Goal: Task Accomplishment & Management: Manage account settings

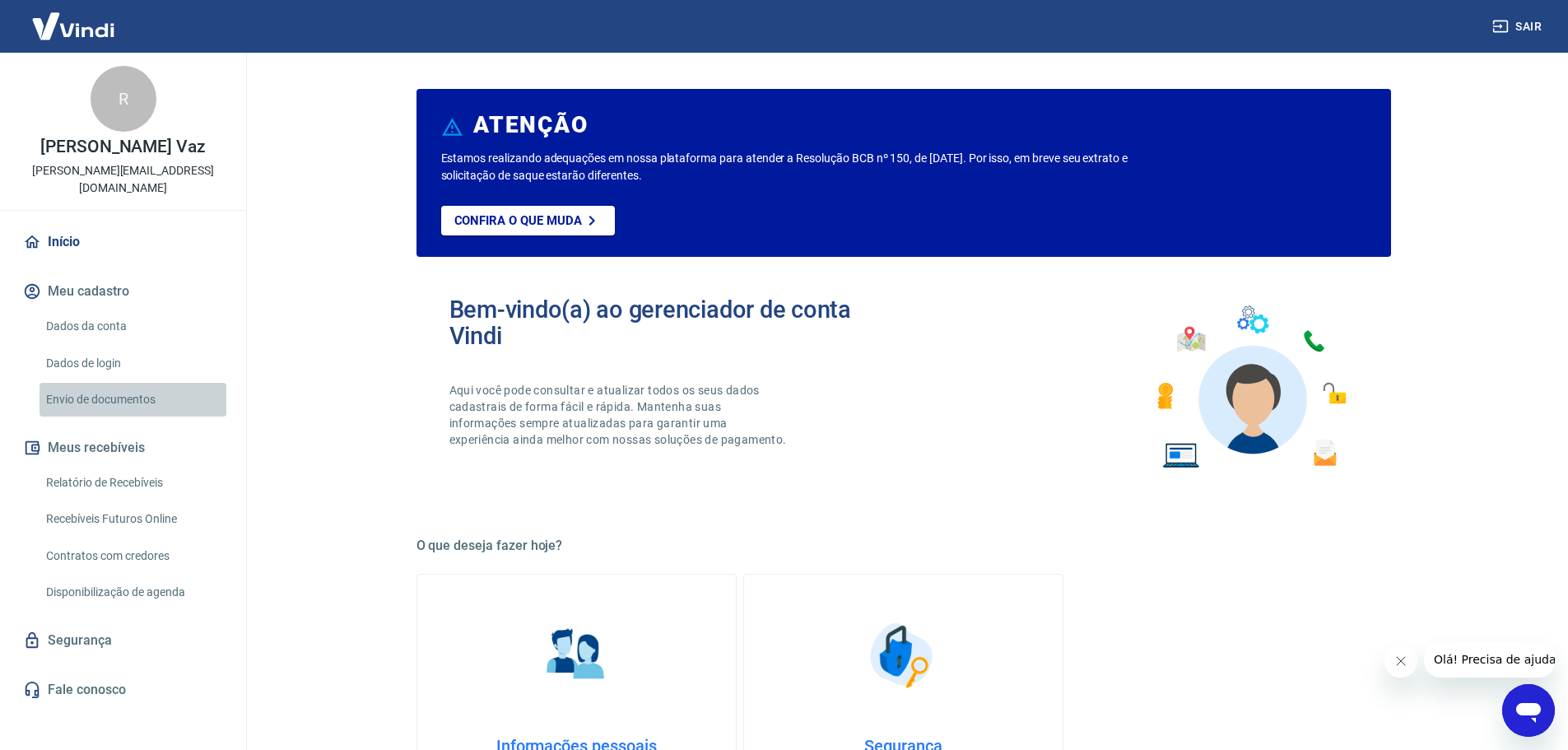
click at [124, 384] on link "Envio de documentos" at bounding box center [133, 400] width 187 height 34
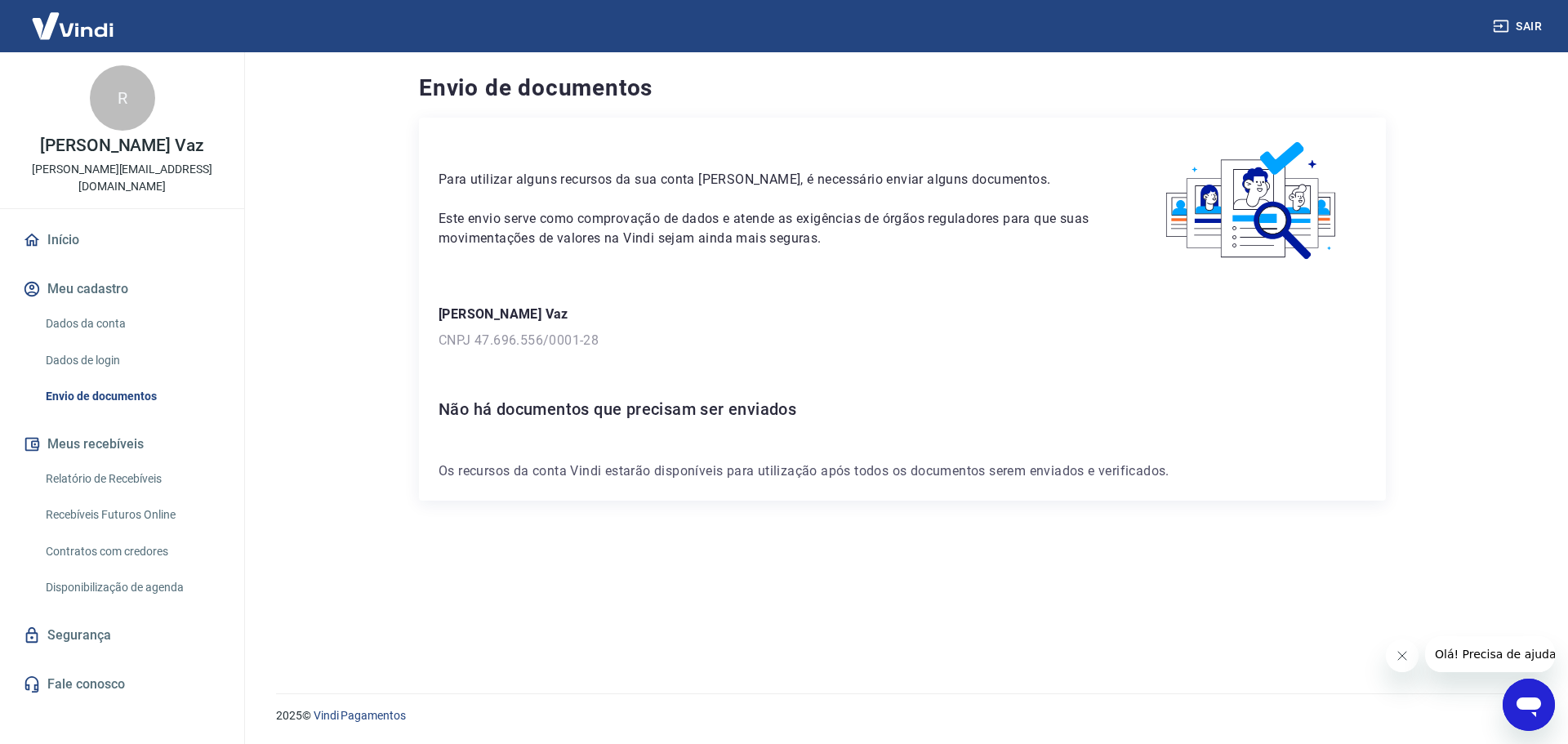
click at [103, 309] on link "Dados da conta" at bounding box center [132, 324] width 186 height 34
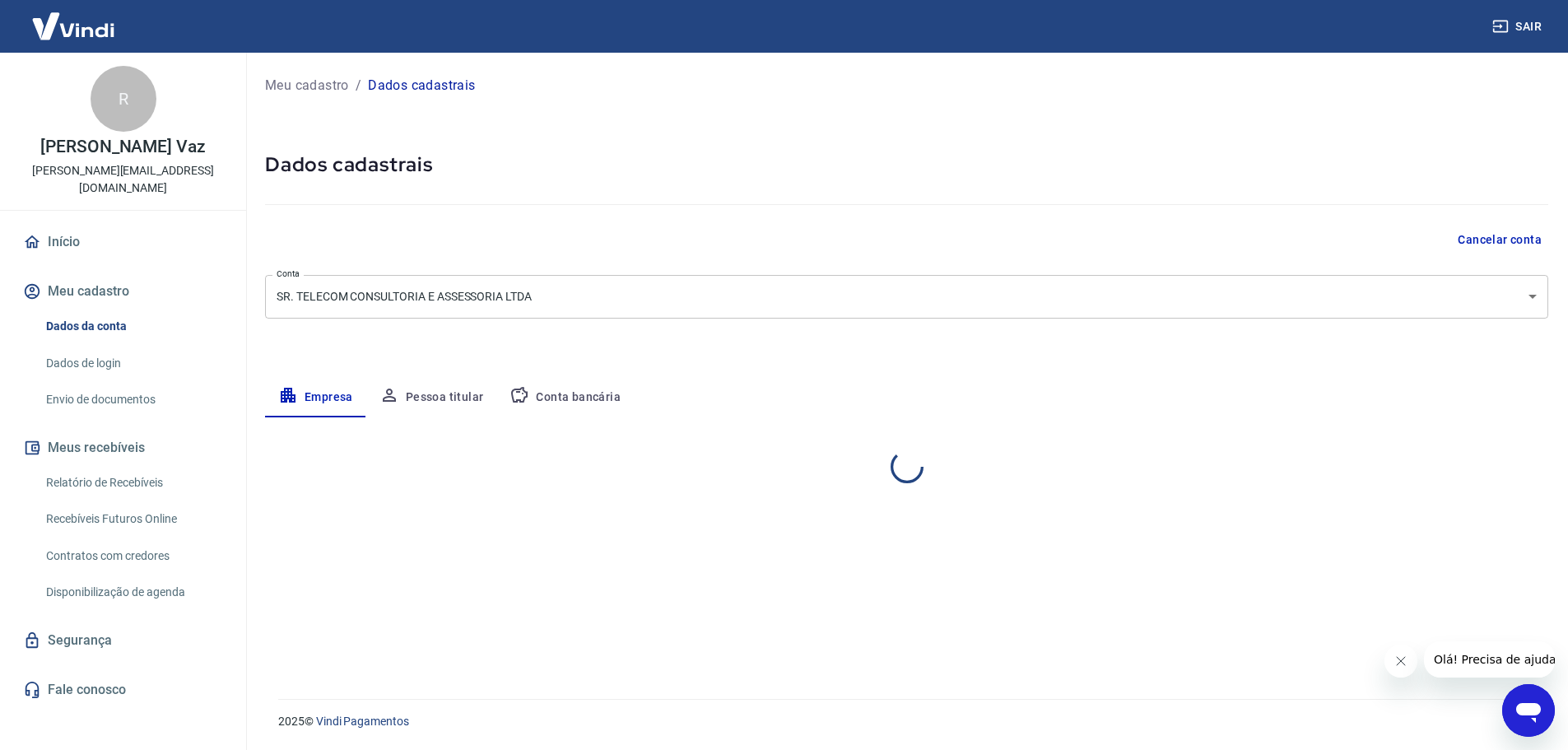
select select "PE"
select select "business"
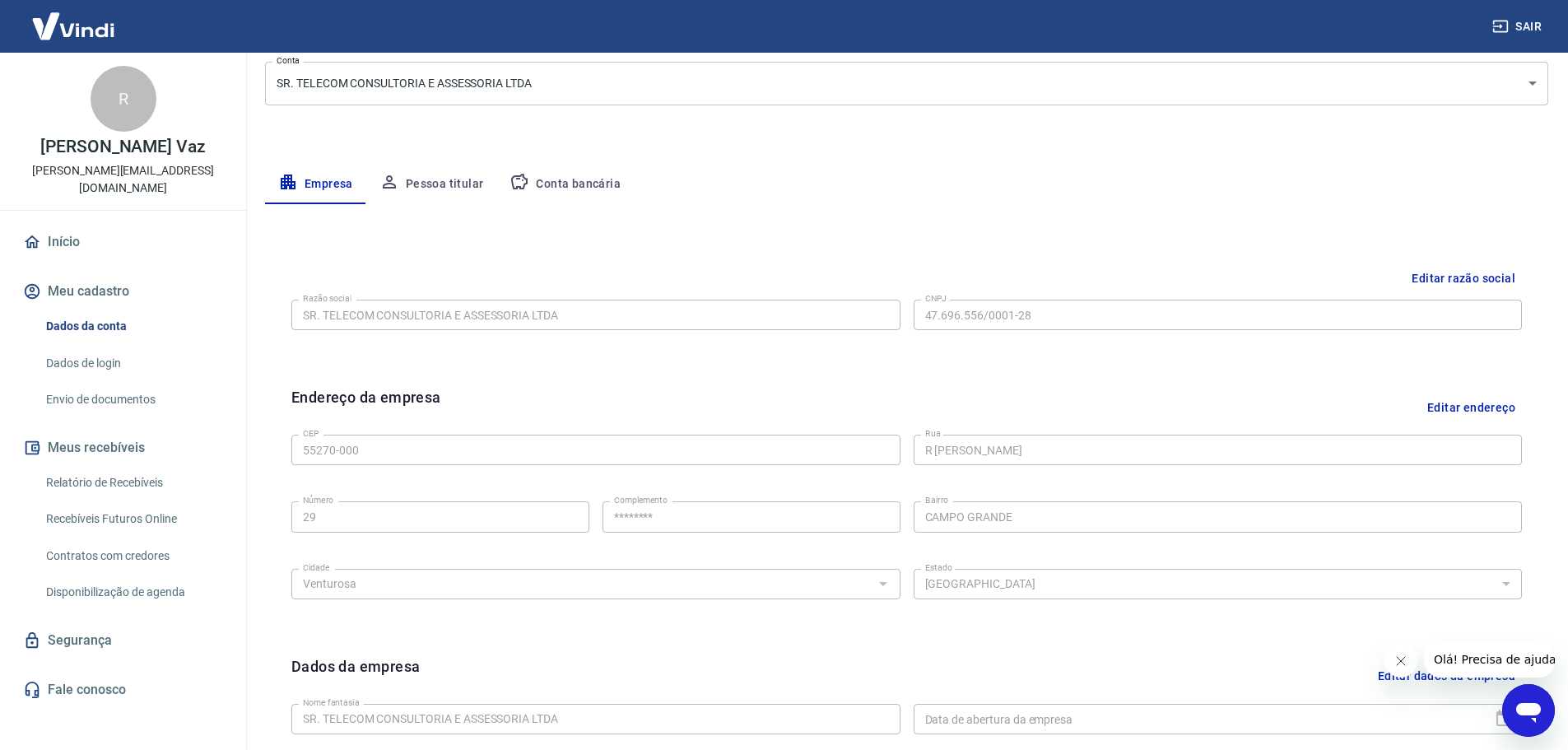
scroll to position [220, 0]
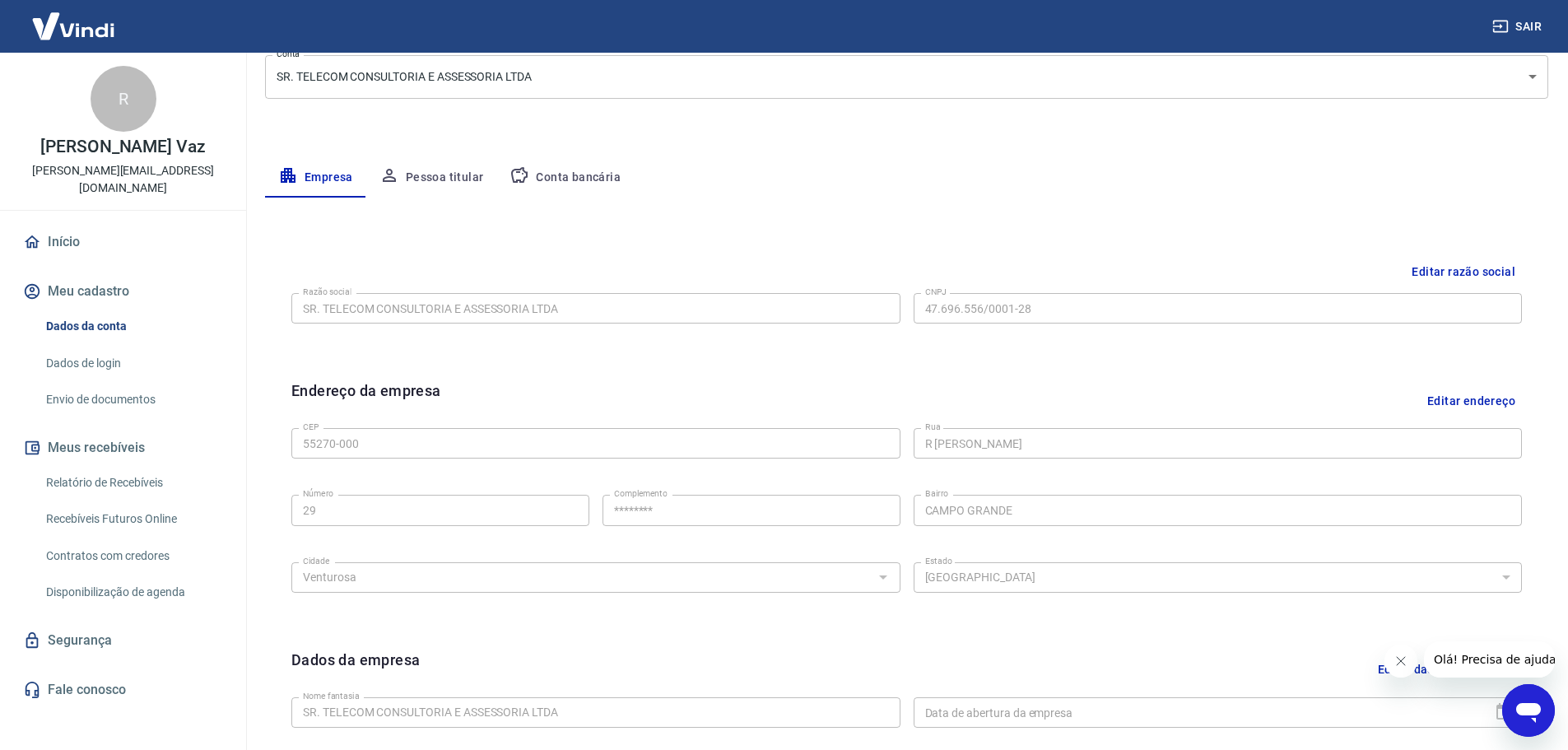
click at [566, 177] on button "Conta bancária" at bounding box center [564, 178] width 137 height 40
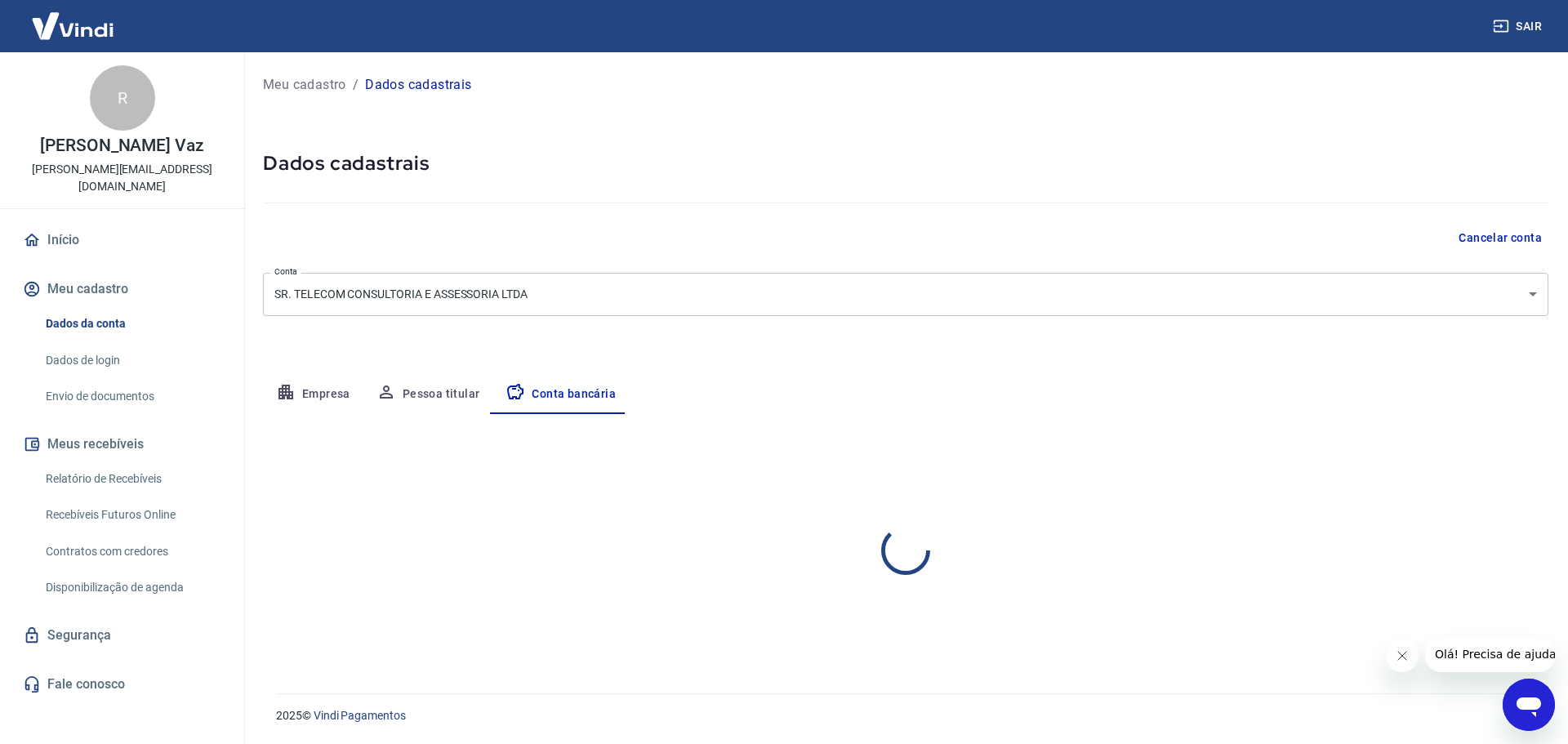
select select "1"
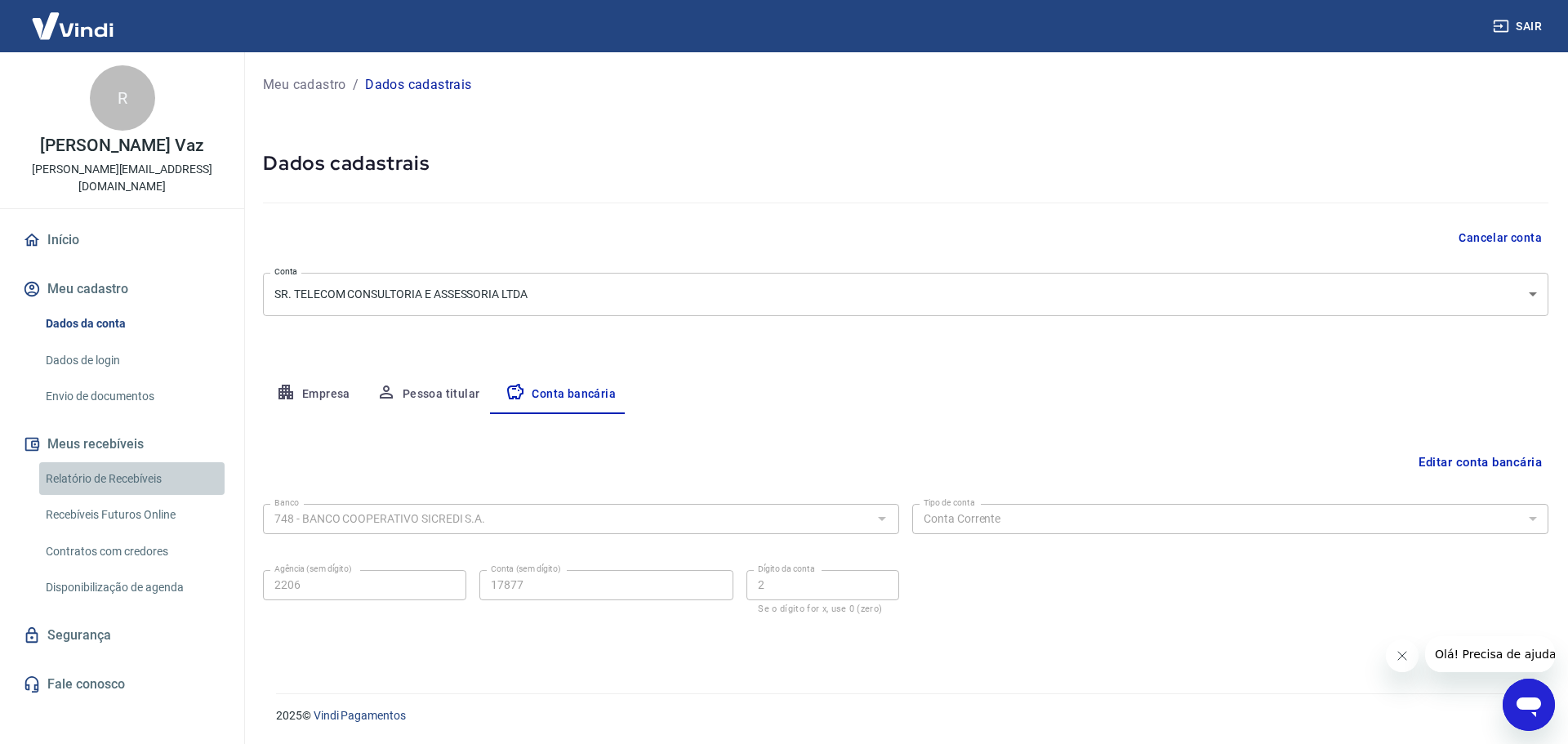
click at [151, 462] on link "Relatório de Recebíveis" at bounding box center [132, 479] width 186 height 34
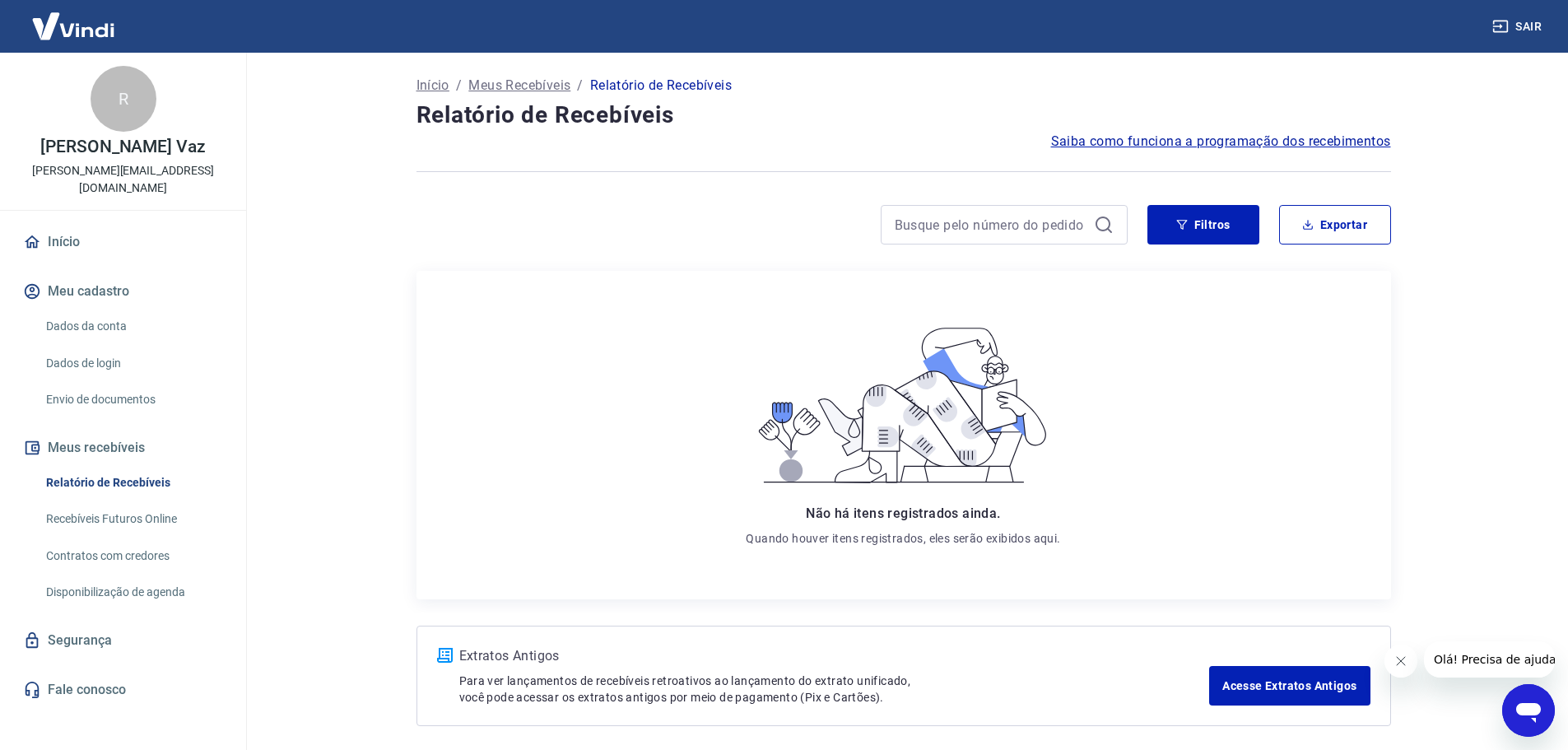
click at [35, 233] on icon at bounding box center [31, 242] width 18 height 18
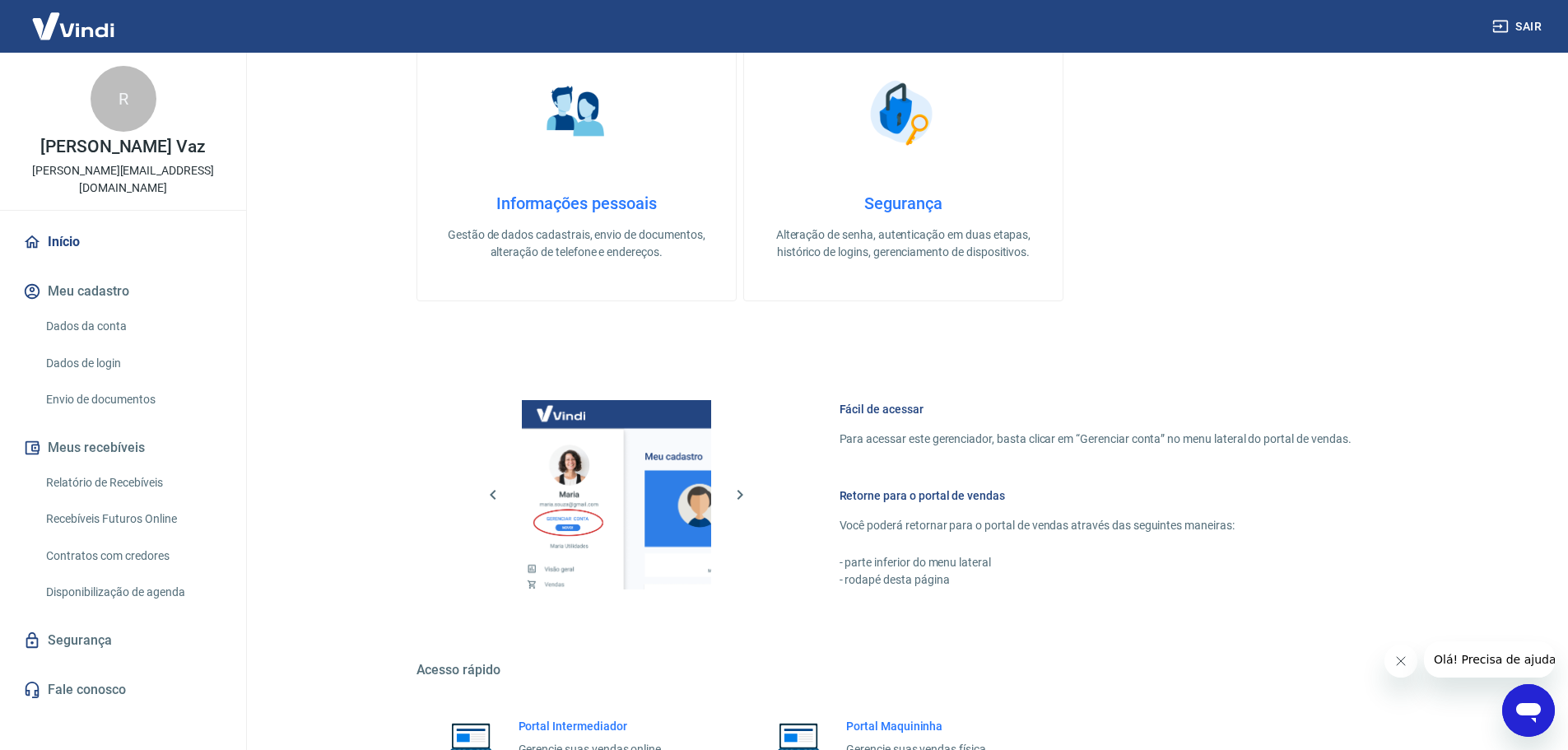
scroll to position [704, 0]
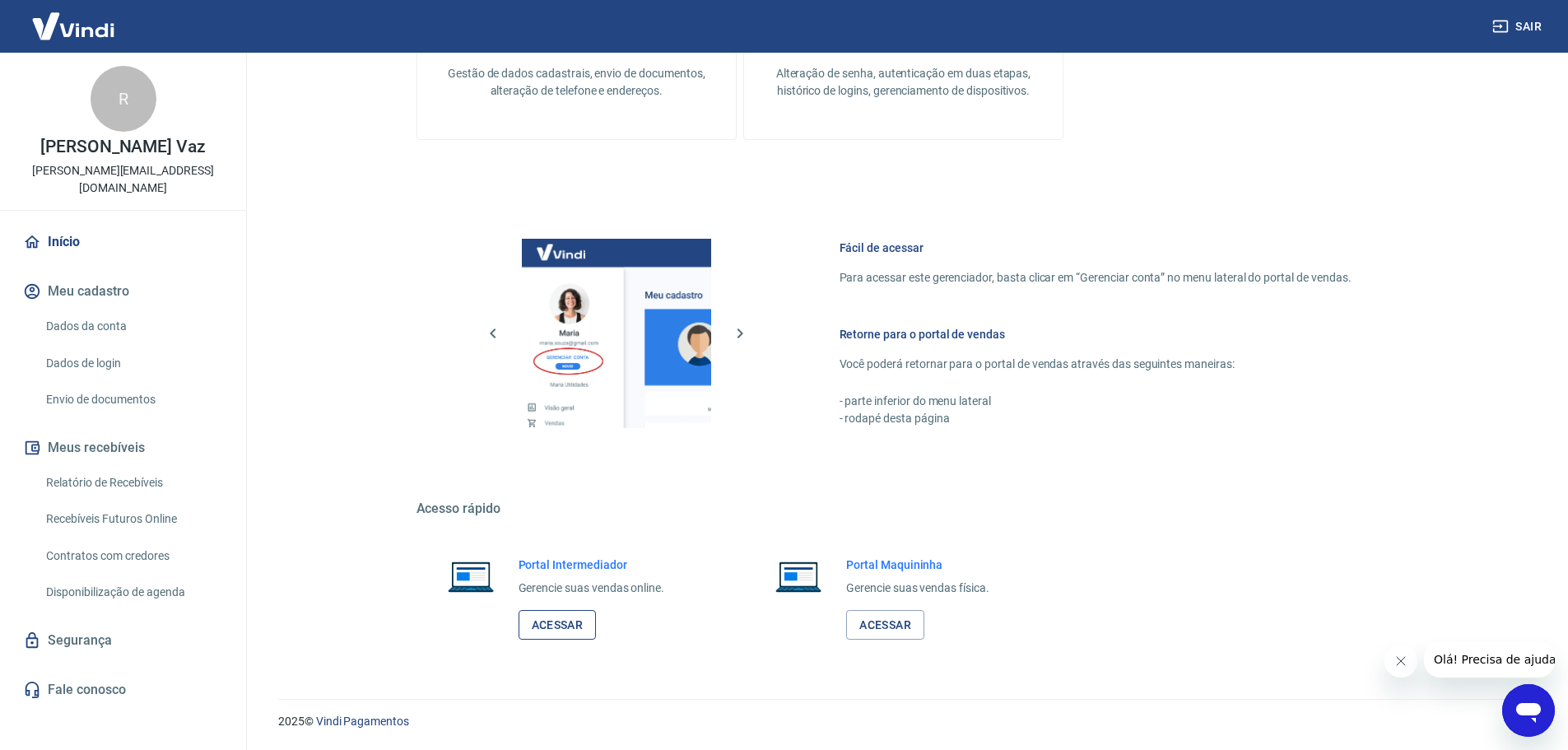
click at [561, 629] on link "Acessar" at bounding box center [558, 625] width 78 height 30
click at [86, 310] on link "Dados da conta" at bounding box center [133, 327] width 187 height 34
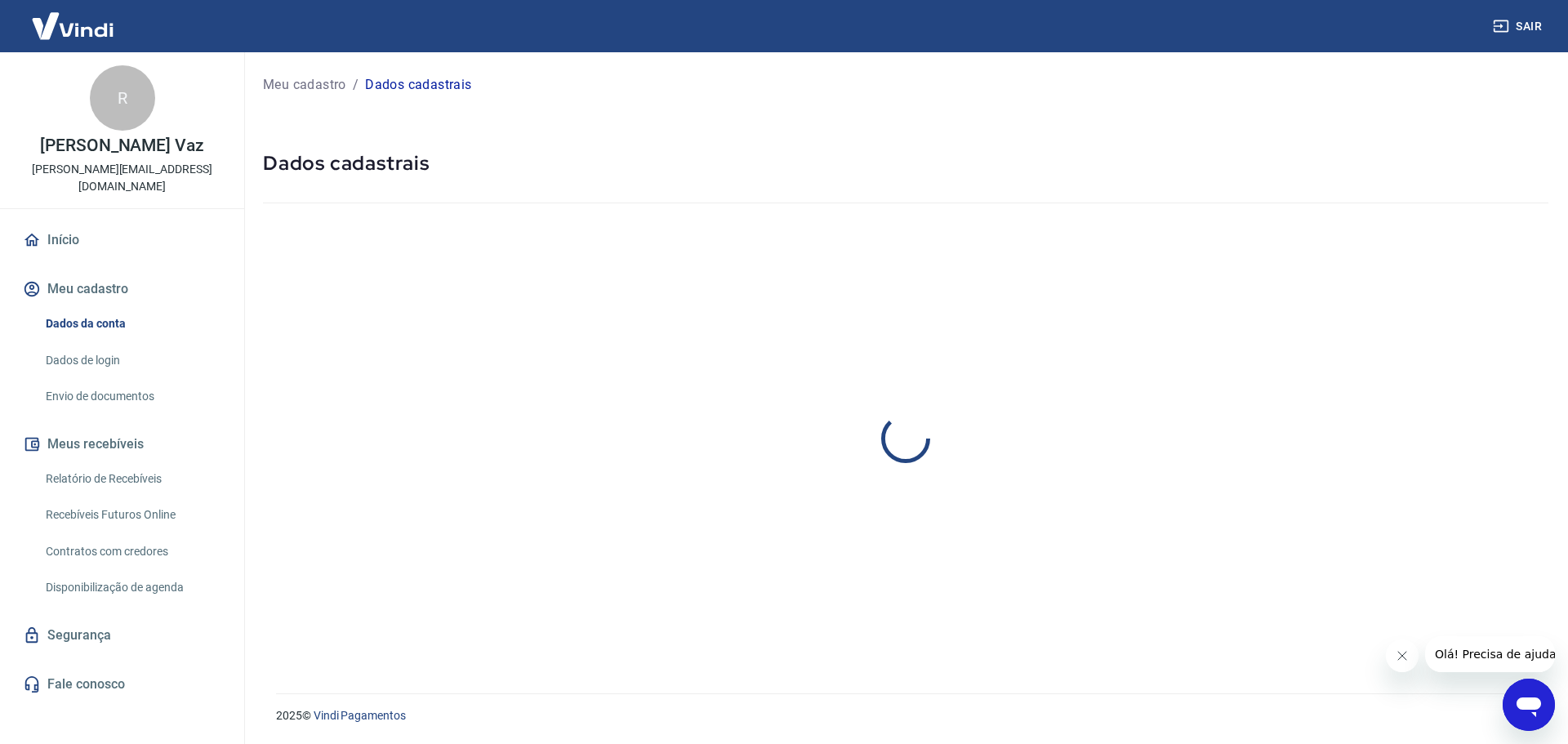
select select "PE"
select select "business"
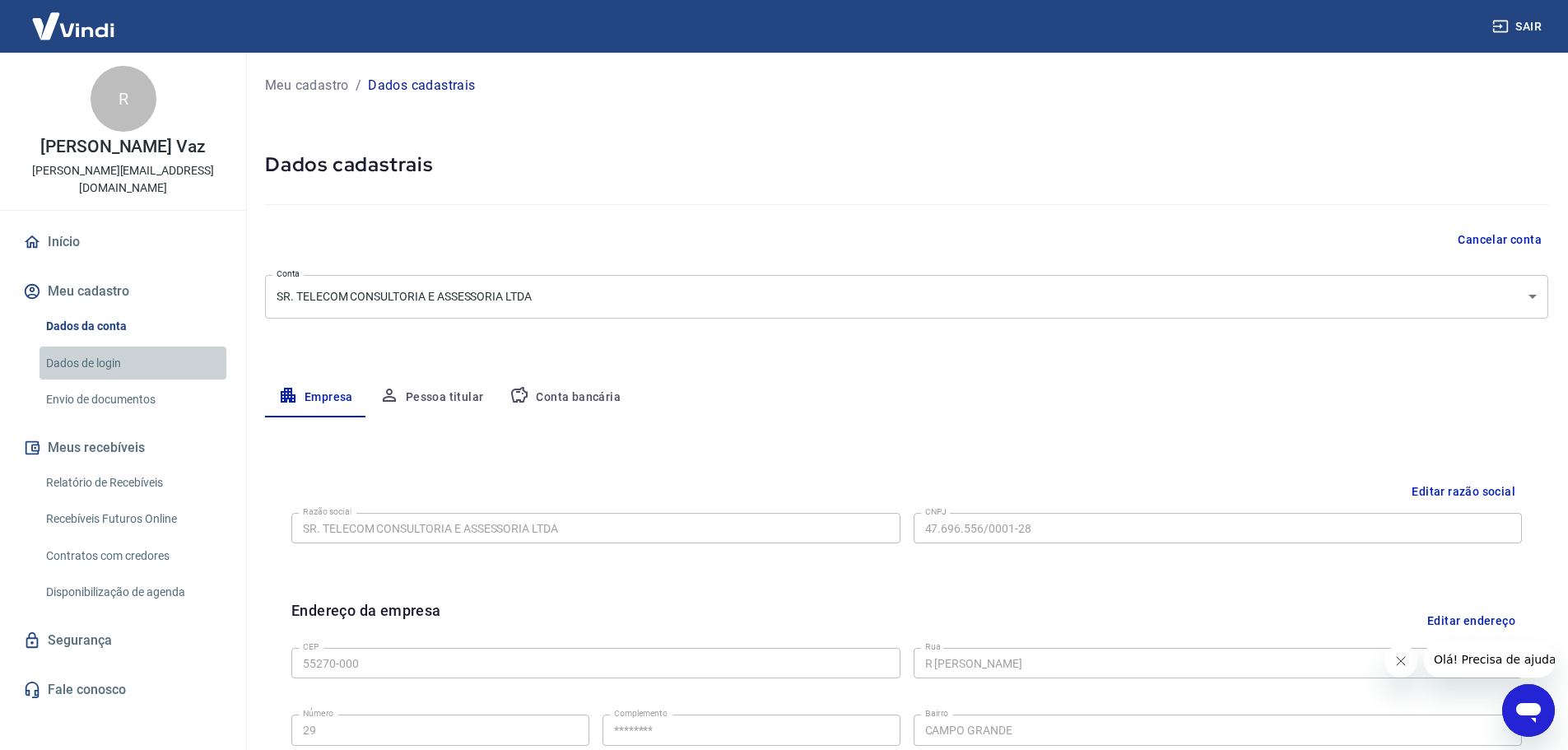
click at [74, 347] on link "Dados de login" at bounding box center [133, 364] width 187 height 34
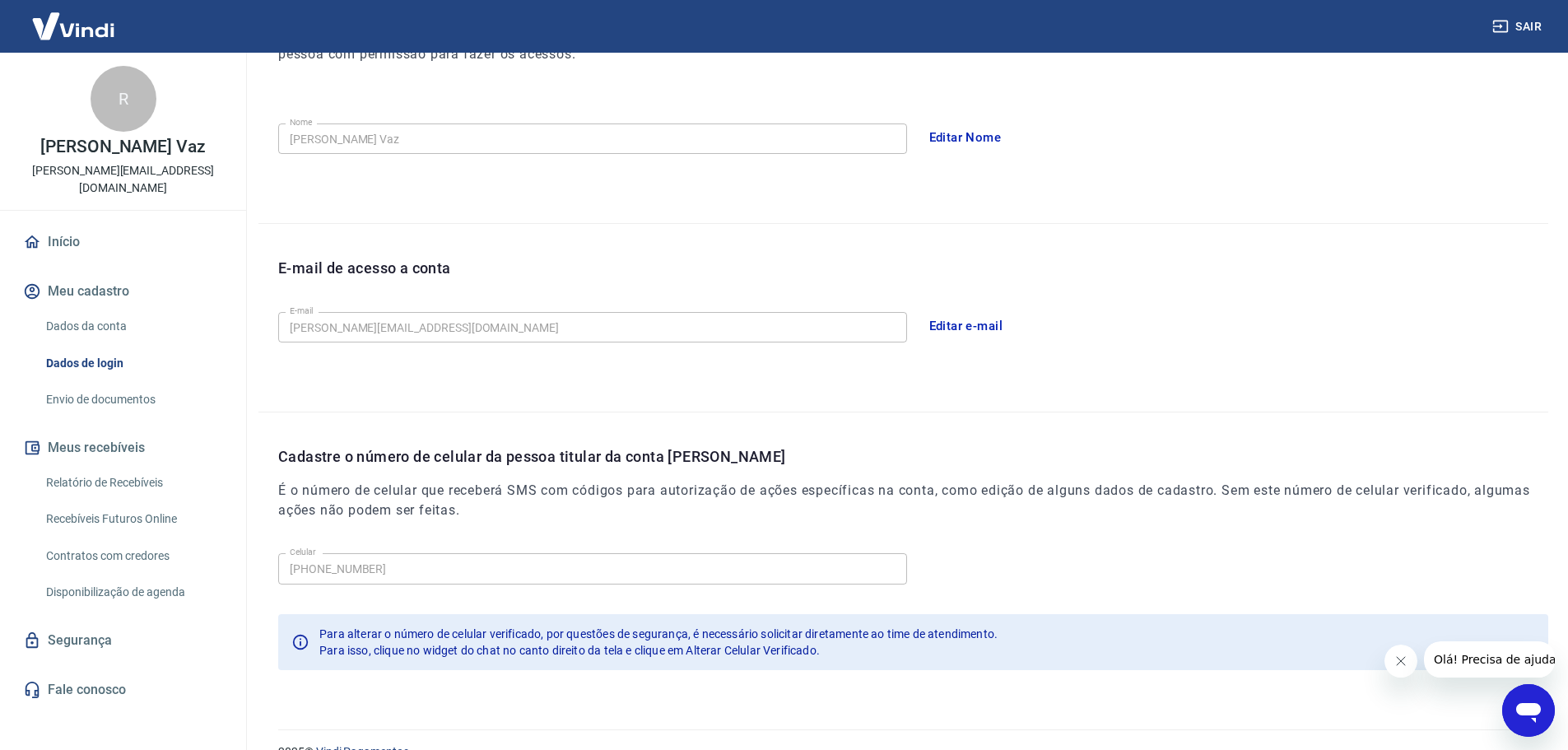
scroll to position [304, 0]
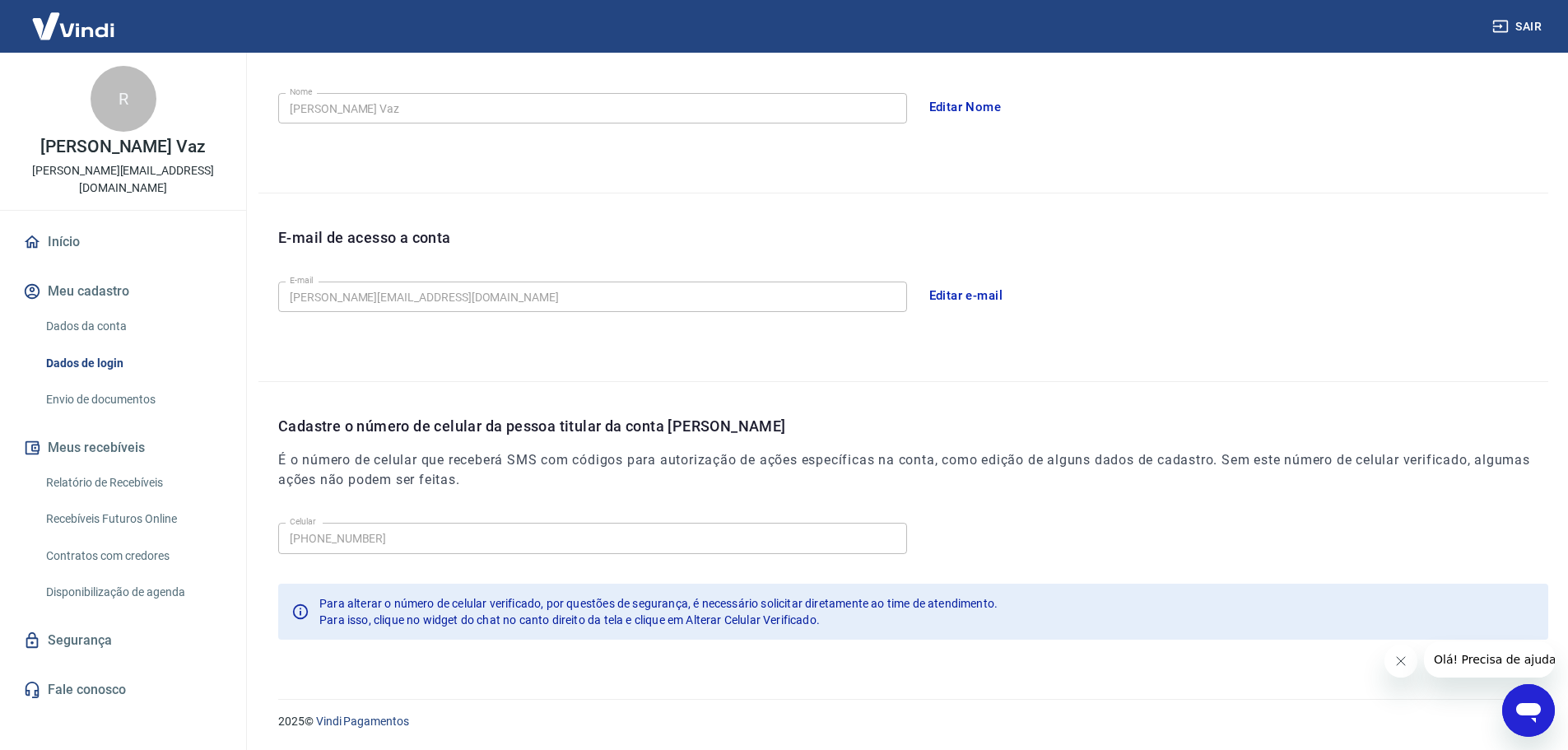
click at [88, 383] on link "Envio de documentos" at bounding box center [133, 400] width 187 height 34
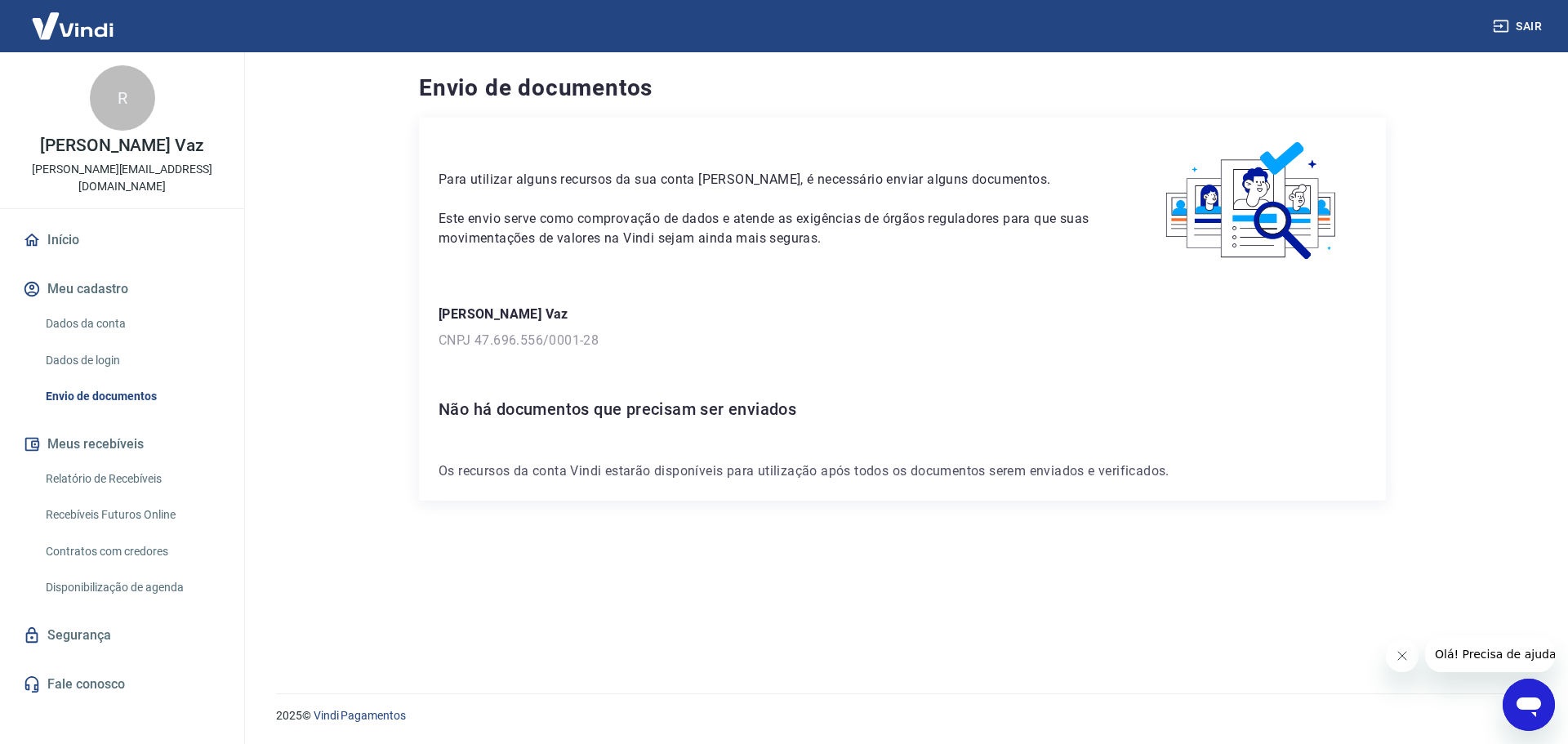
click at [134, 622] on link "Segurança" at bounding box center [122, 635] width 205 height 36
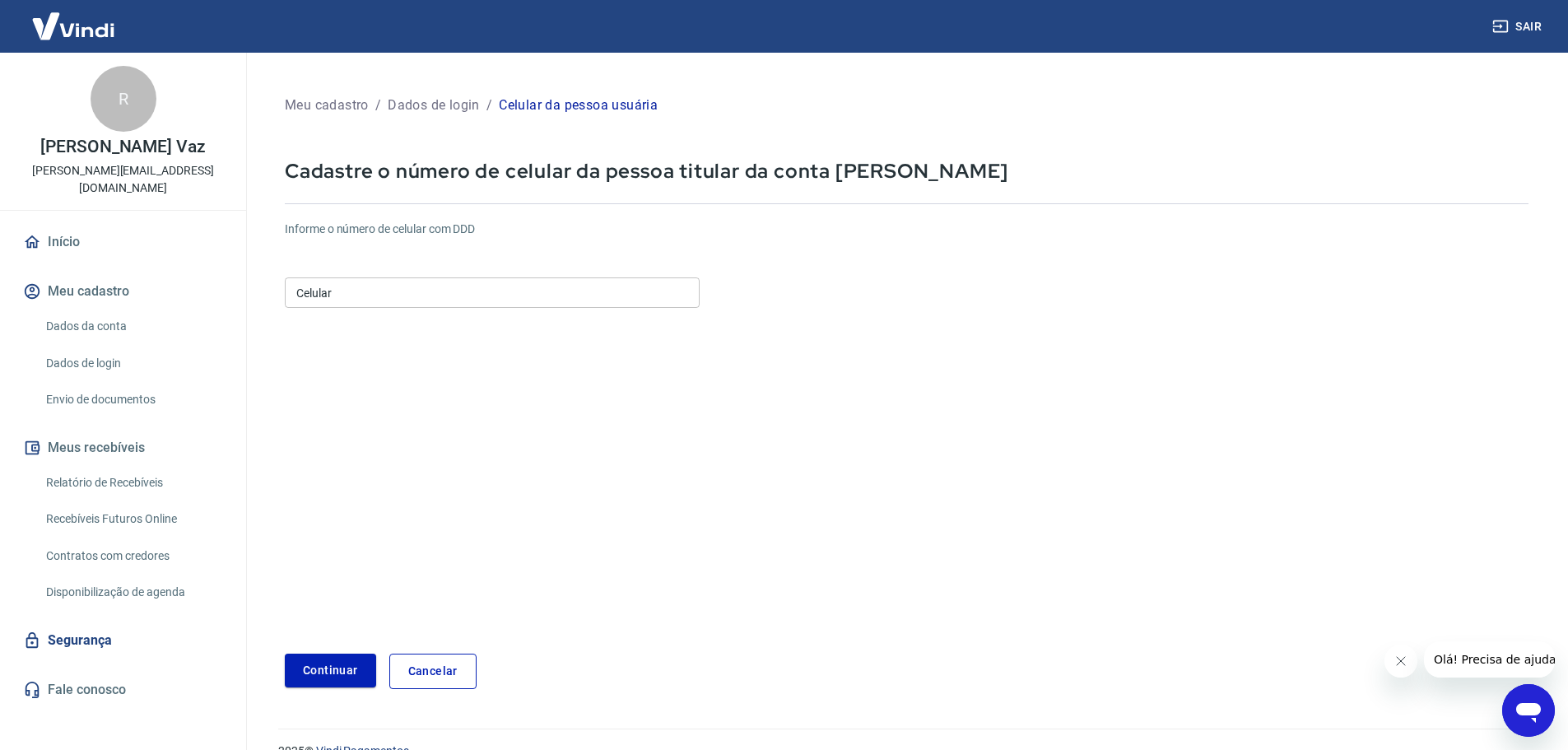
click at [376, 284] on input "Celular" at bounding box center [491, 293] width 415 height 30
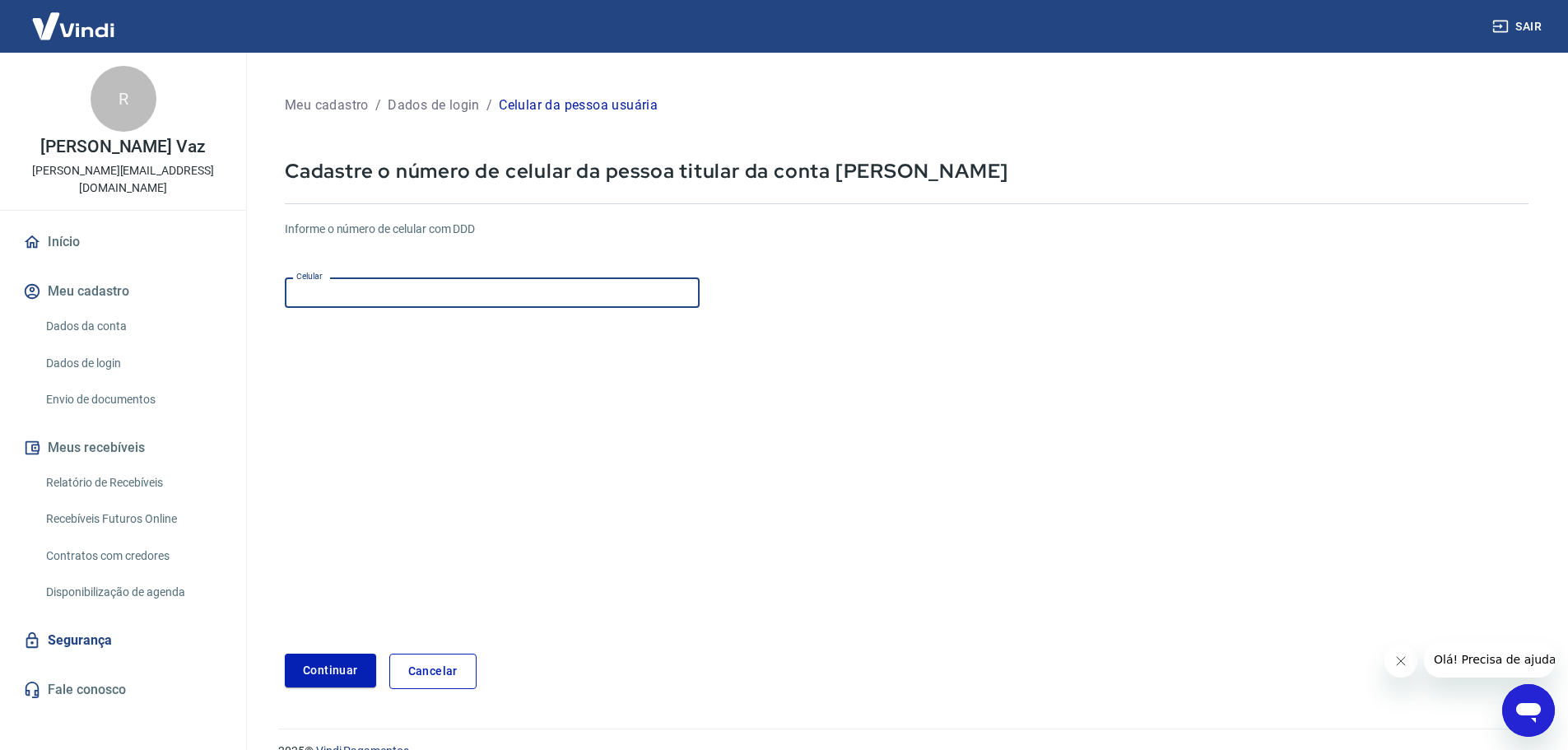
type input "(87) 99207-4806"
click at [332, 677] on button "Continuar" at bounding box center [330, 671] width 92 height 34
click at [427, 293] on input "Celular" at bounding box center [491, 293] width 415 height 30
type input "(87) 99207-4806"
click at [310, 678] on button "Continuar" at bounding box center [330, 671] width 92 height 34
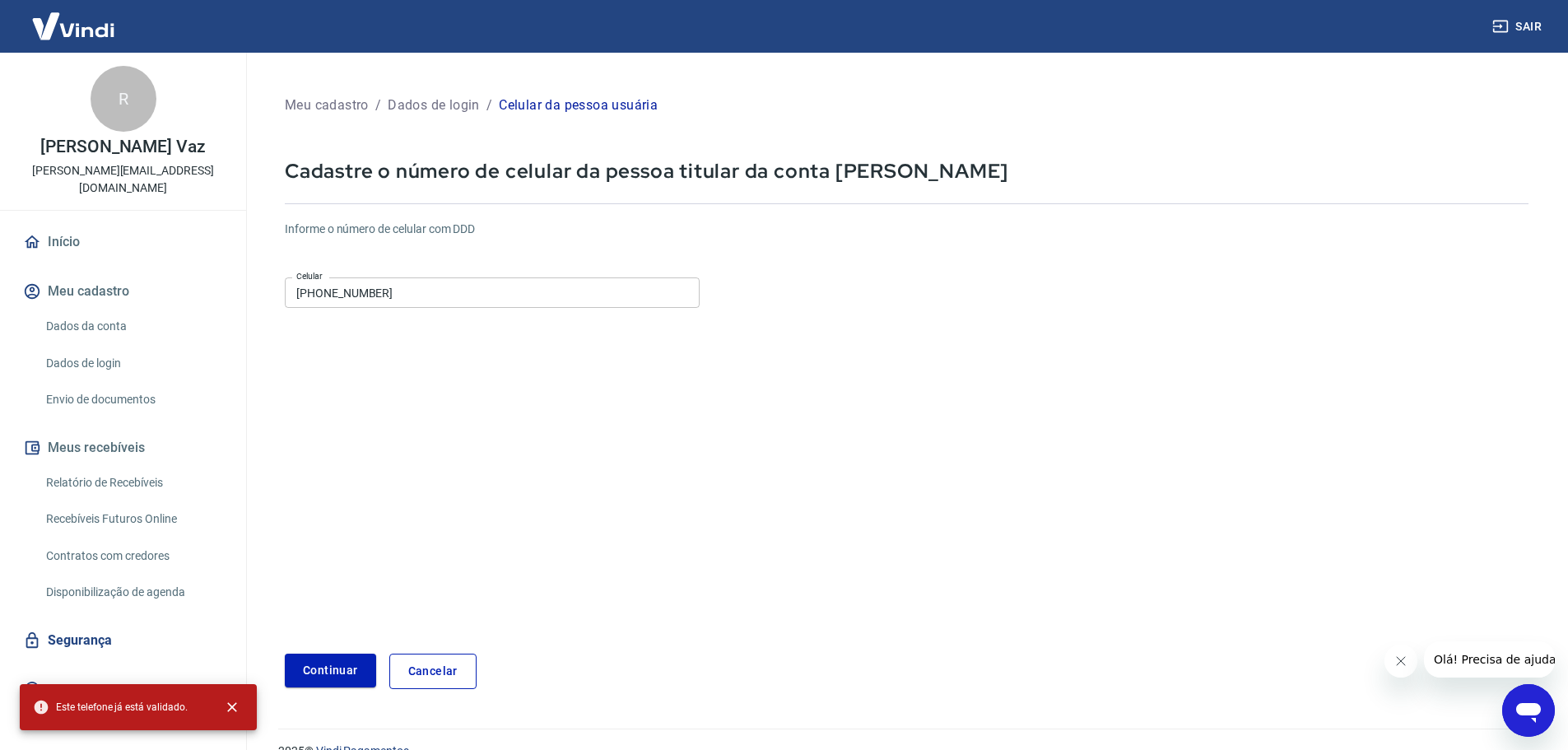
click at [444, 111] on p "Dados de login" at bounding box center [434, 105] width 93 height 20
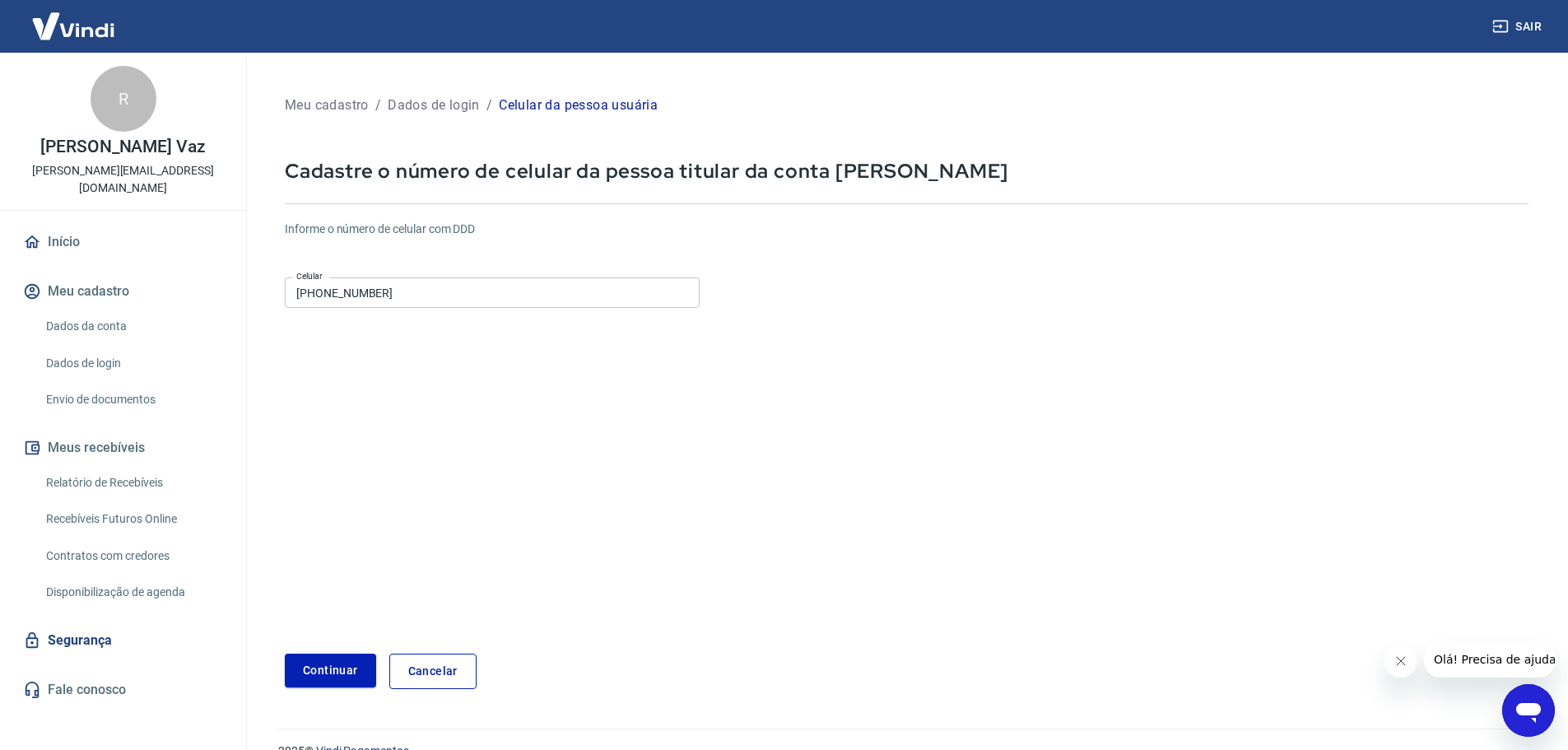
click at [103, 273] on button "Meu cadastro" at bounding box center [123, 291] width 207 height 36
click at [97, 310] on link "Dados da conta" at bounding box center [133, 327] width 187 height 34
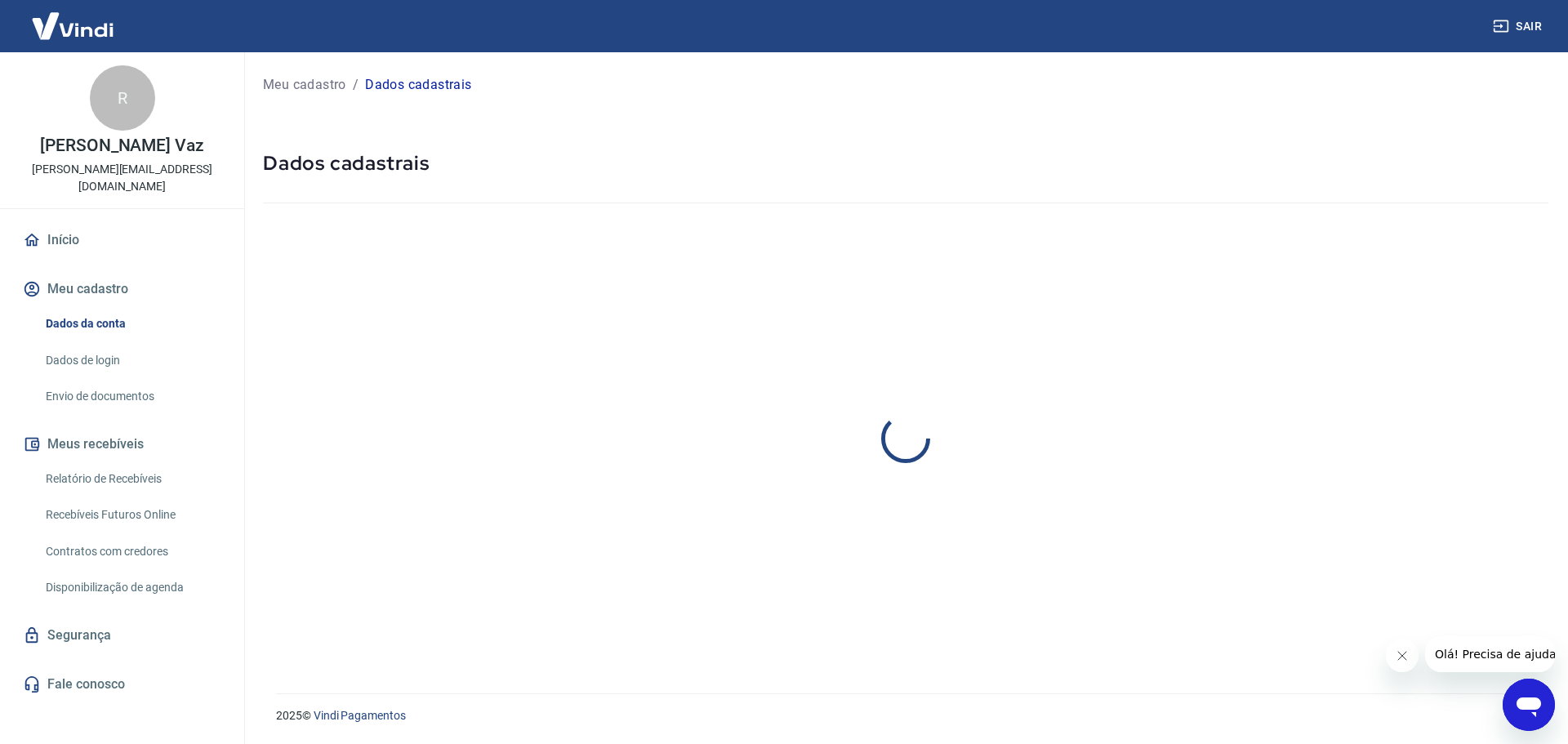
select select "PE"
select select "business"
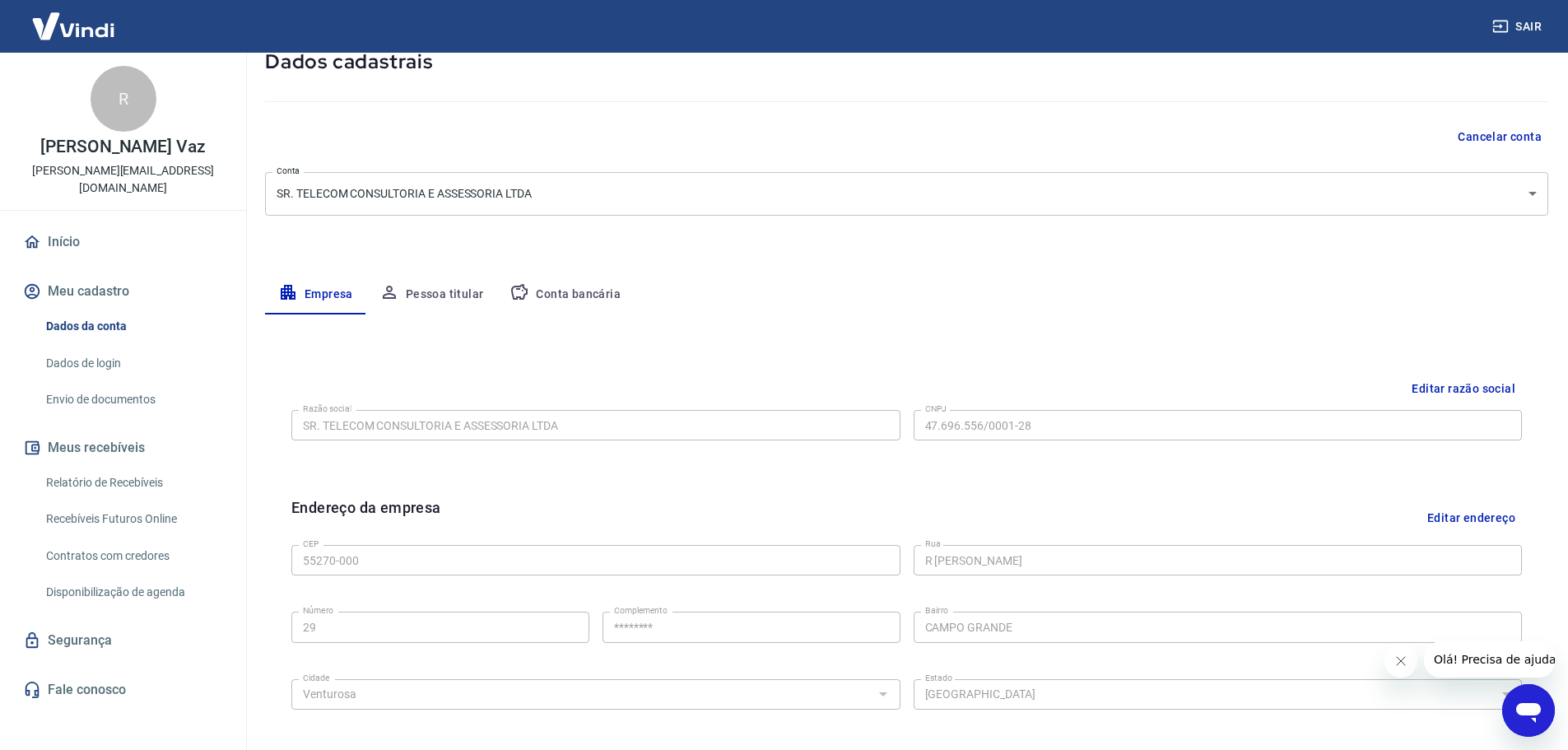
scroll to position [110, 0]
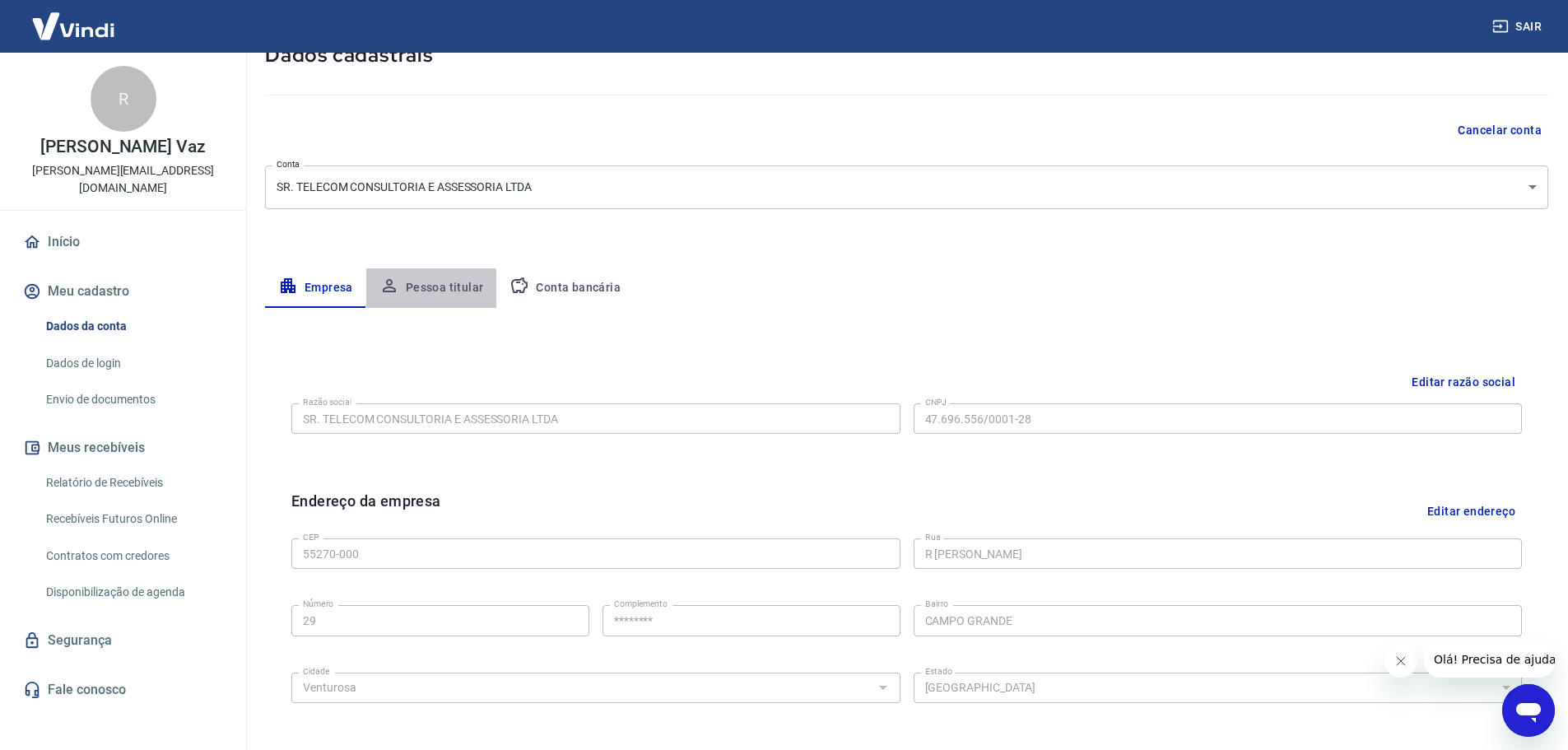
click at [412, 295] on button "Pessoa titular" at bounding box center [432, 288] width 131 height 40
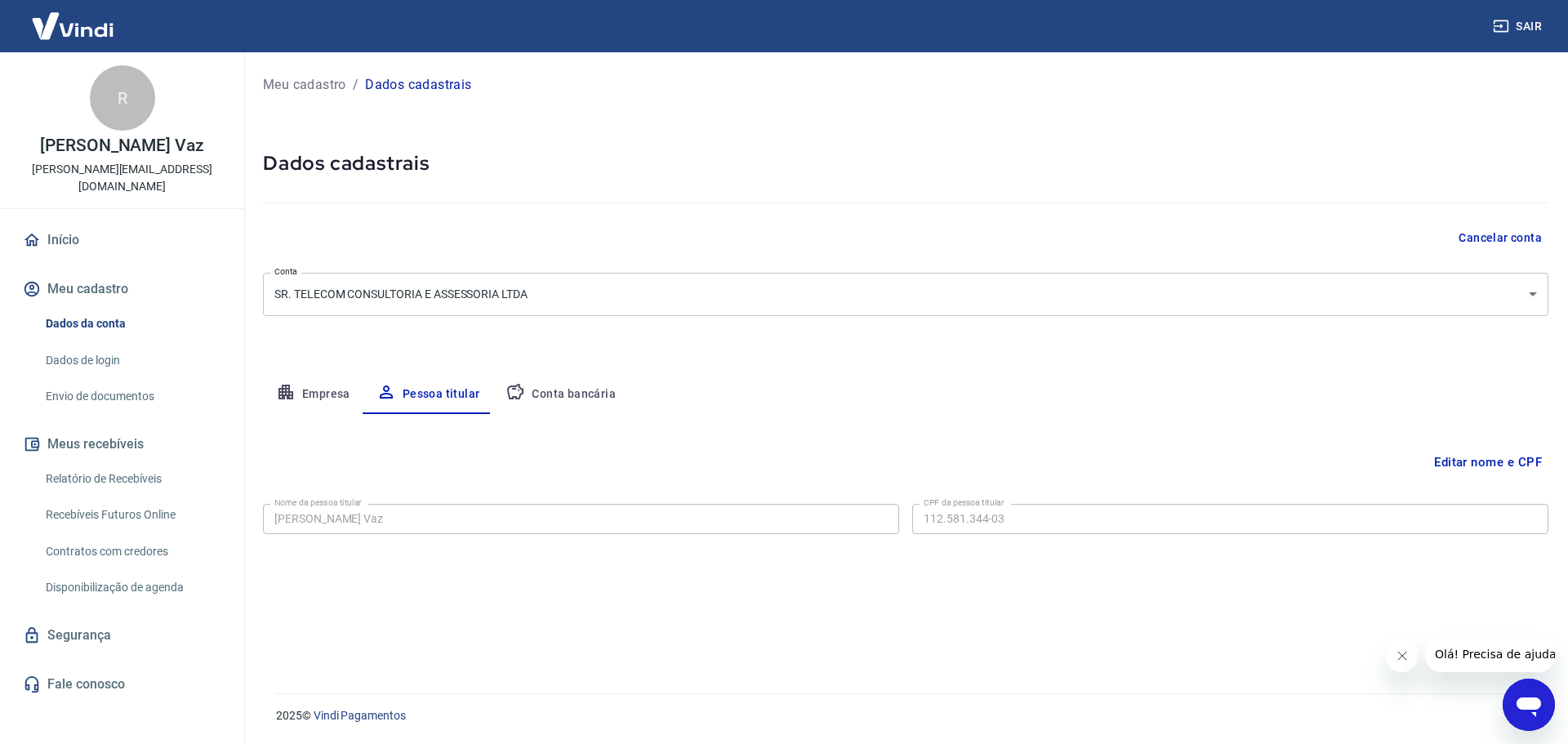
click at [524, 397] on button "Conta bancária" at bounding box center [560, 394] width 136 height 39
select select "1"
click at [292, 394] on icon "button" at bounding box center [286, 392] width 15 height 15
select select "PE"
select select "business"
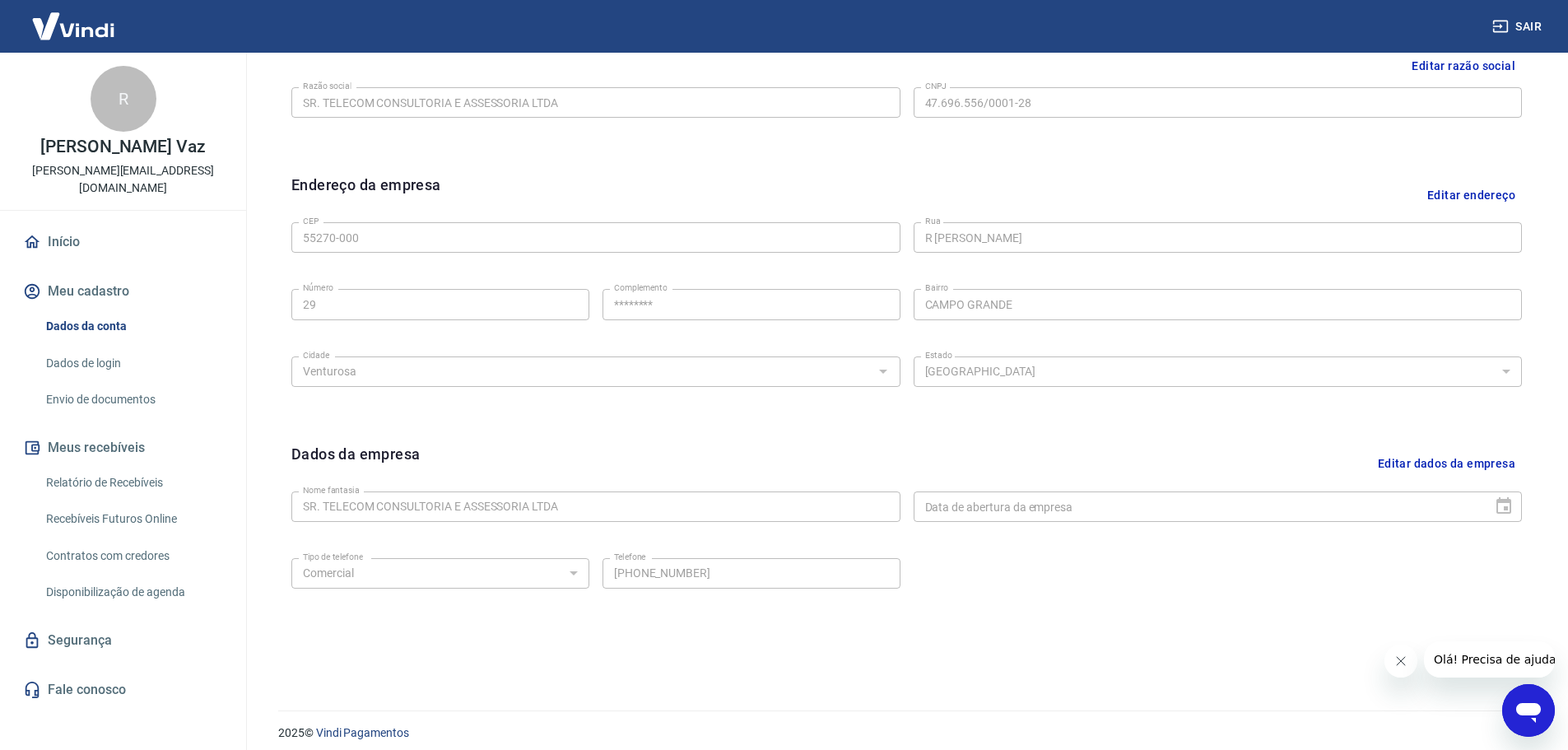
scroll to position [437, 0]
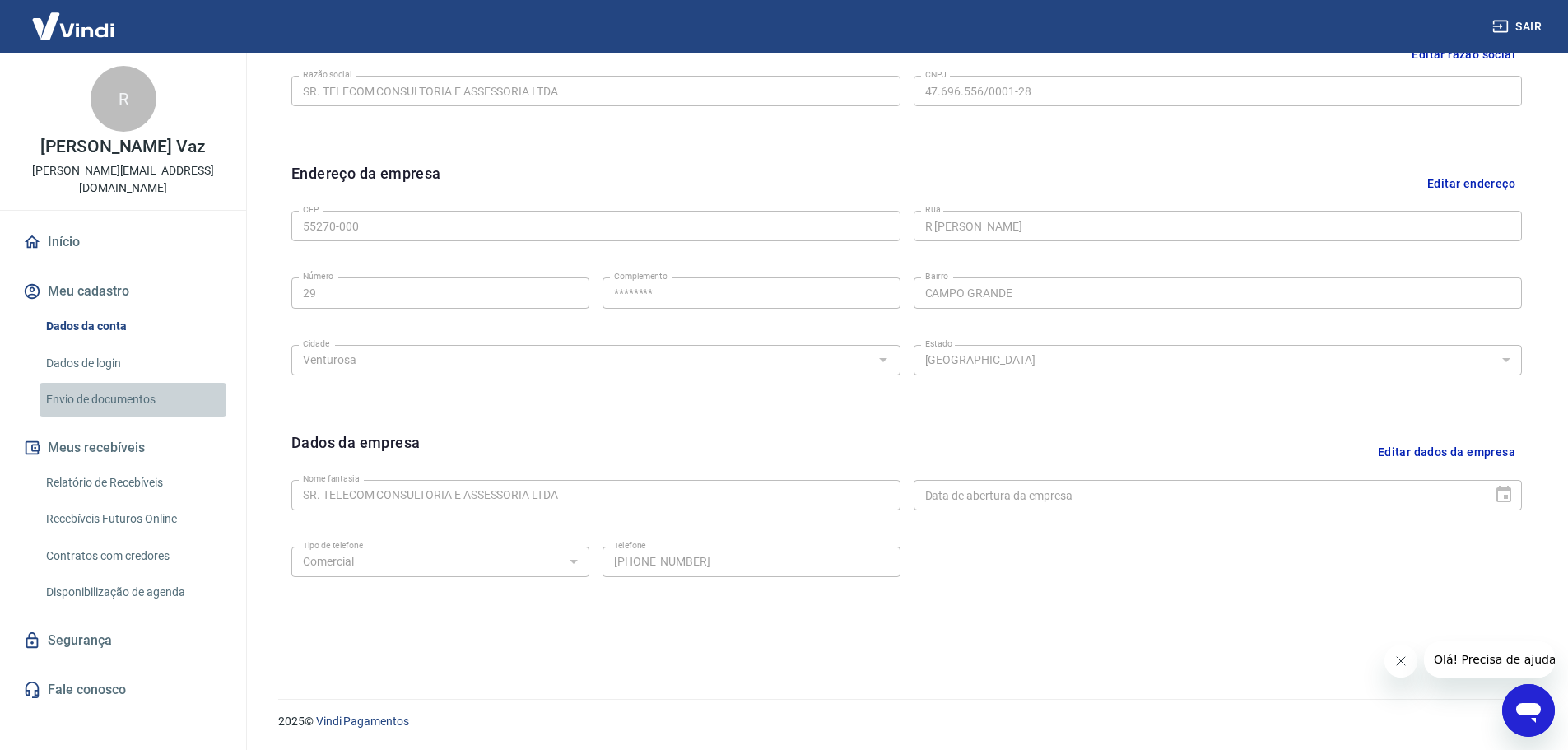
click at [136, 388] on link "Envio de documentos" at bounding box center [133, 400] width 187 height 34
